Goal: Information Seeking & Learning: Learn about a topic

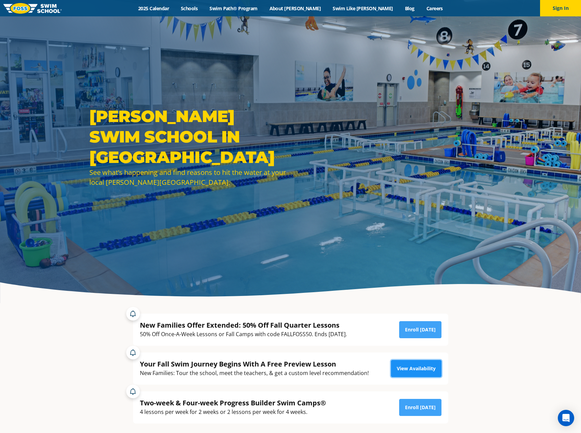
click at [413, 370] on link "View Availability" at bounding box center [416, 368] width 50 height 17
click at [167, 8] on link "2025 Calendar" at bounding box center [153, 8] width 43 height 6
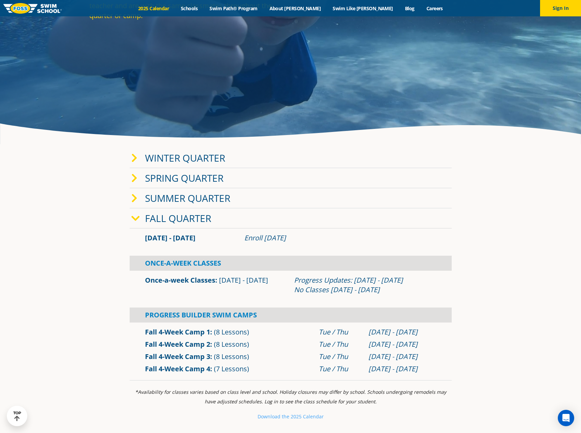
scroll to position [171, 0]
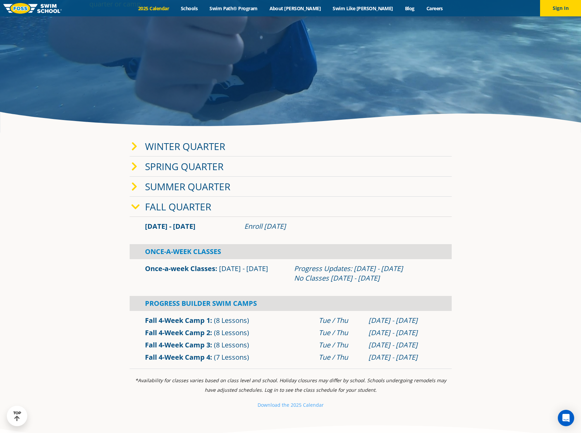
click at [135, 147] on icon at bounding box center [134, 147] width 6 height 10
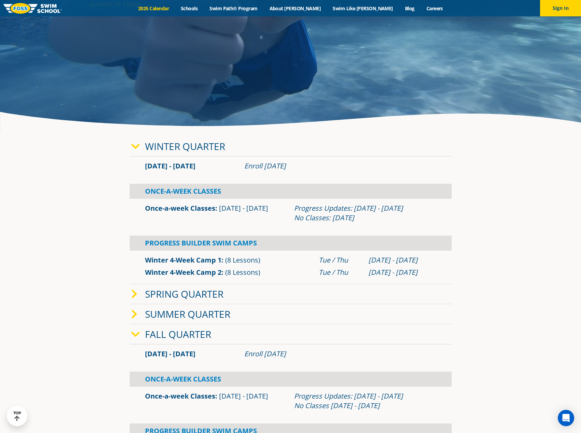
click at [131, 297] on icon at bounding box center [134, 295] width 6 height 10
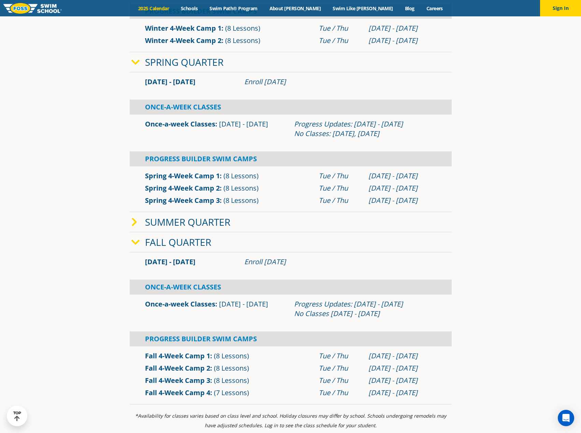
scroll to position [409, 0]
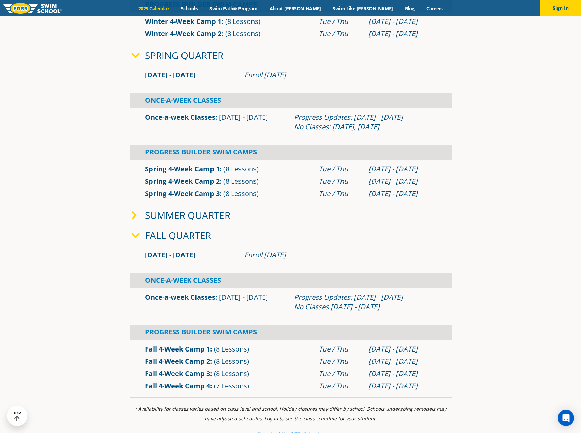
click at [135, 224] on div "Summer Quarter" at bounding box center [291, 215] width 322 height 20
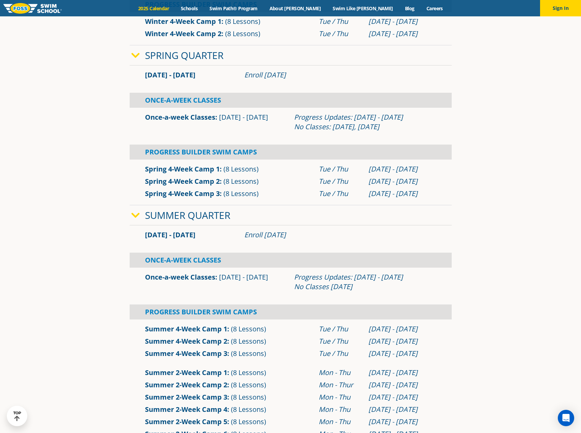
click at [138, 213] on icon at bounding box center [135, 216] width 9 height 10
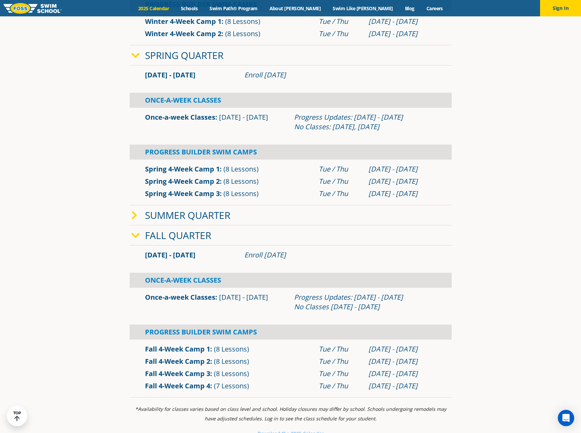
click at [136, 242] on div "Fall Quarter" at bounding box center [291, 235] width 322 height 20
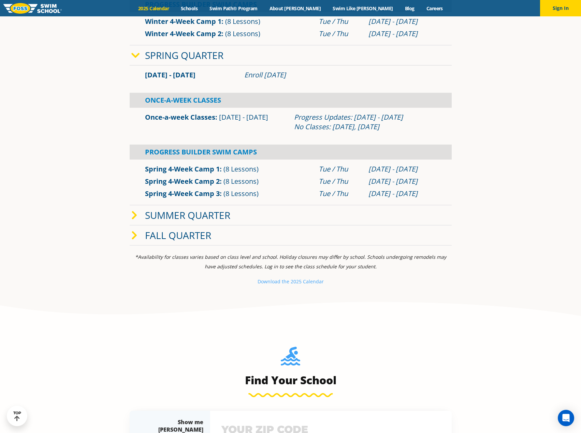
click at [136, 230] on div "Fall Quarter" at bounding box center [291, 235] width 322 height 20
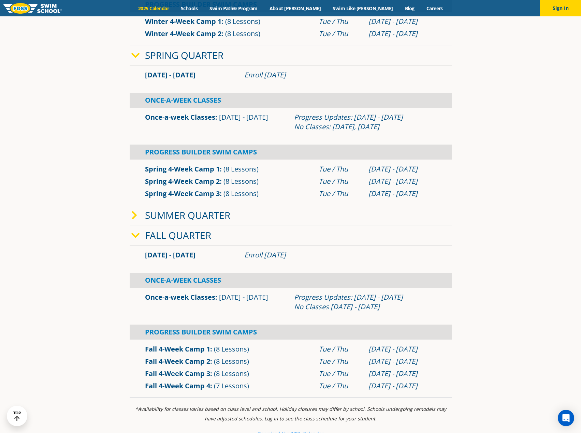
click at [136, 230] on div "Fall Quarter" at bounding box center [291, 235] width 322 height 20
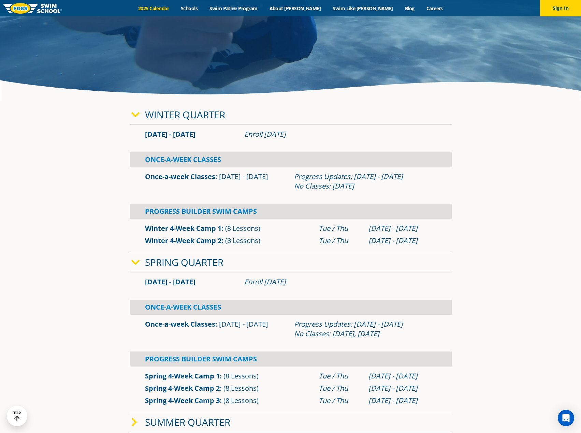
scroll to position [205, 0]
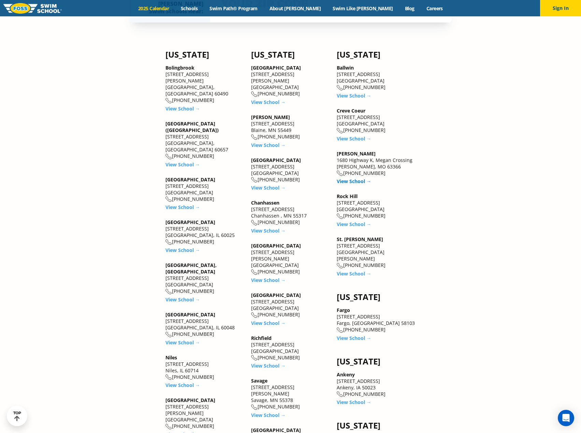
scroll to position [853, 0]
